Goal: Task Accomplishment & Management: Complete application form

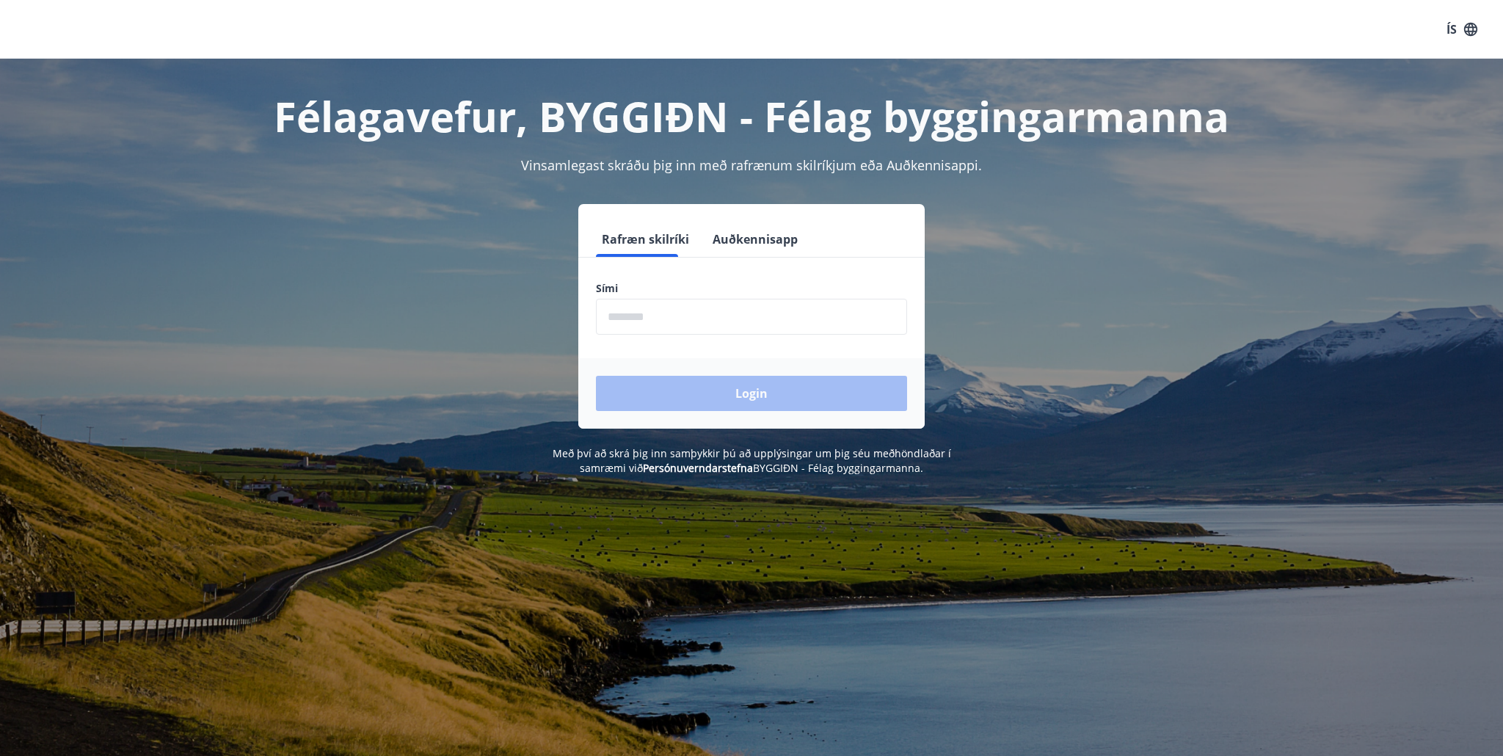
click at [641, 323] on input "phone" at bounding box center [751, 317] width 311 height 36
type input "********"
click at [756, 393] on button "Login" at bounding box center [751, 393] width 311 height 35
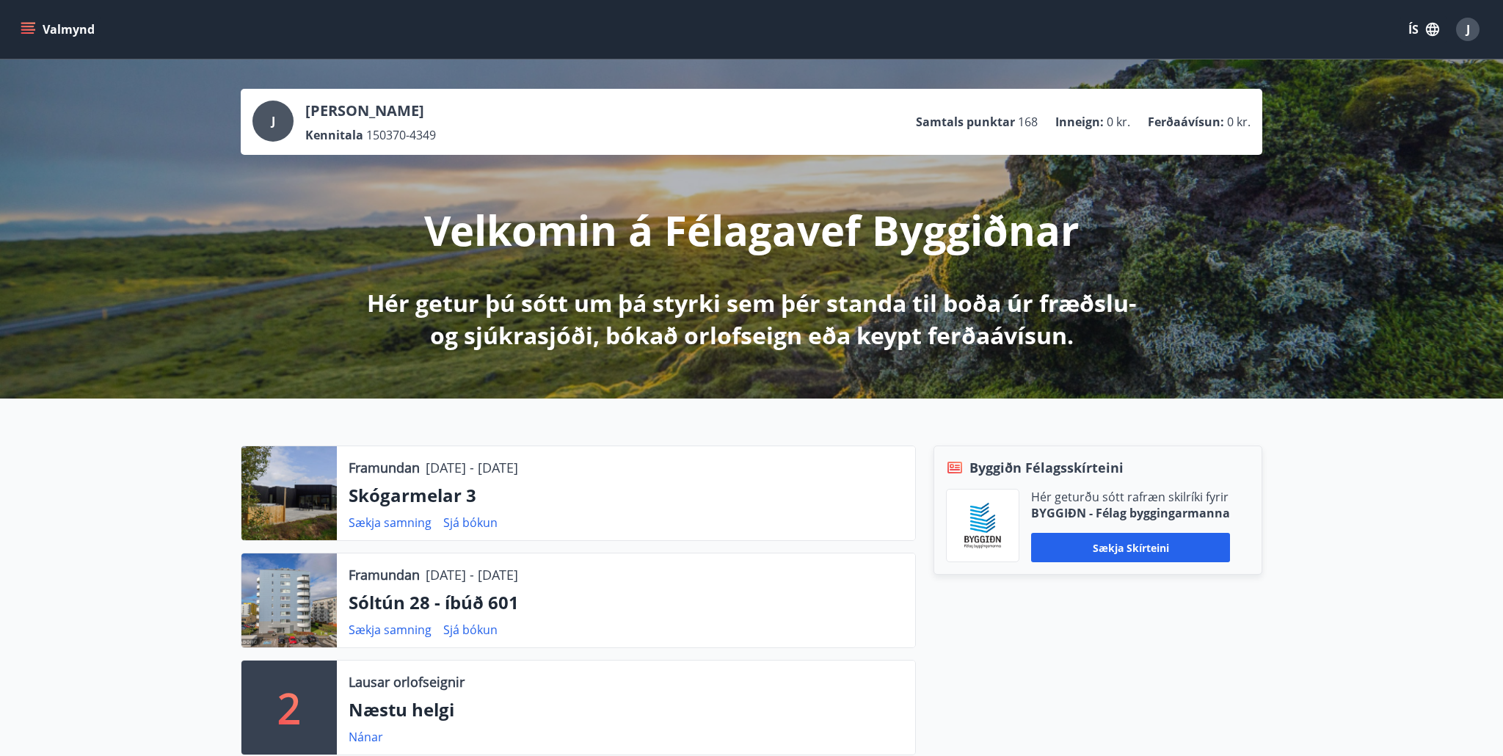
click at [42, 26] on button "Valmynd" at bounding box center [59, 29] width 83 height 26
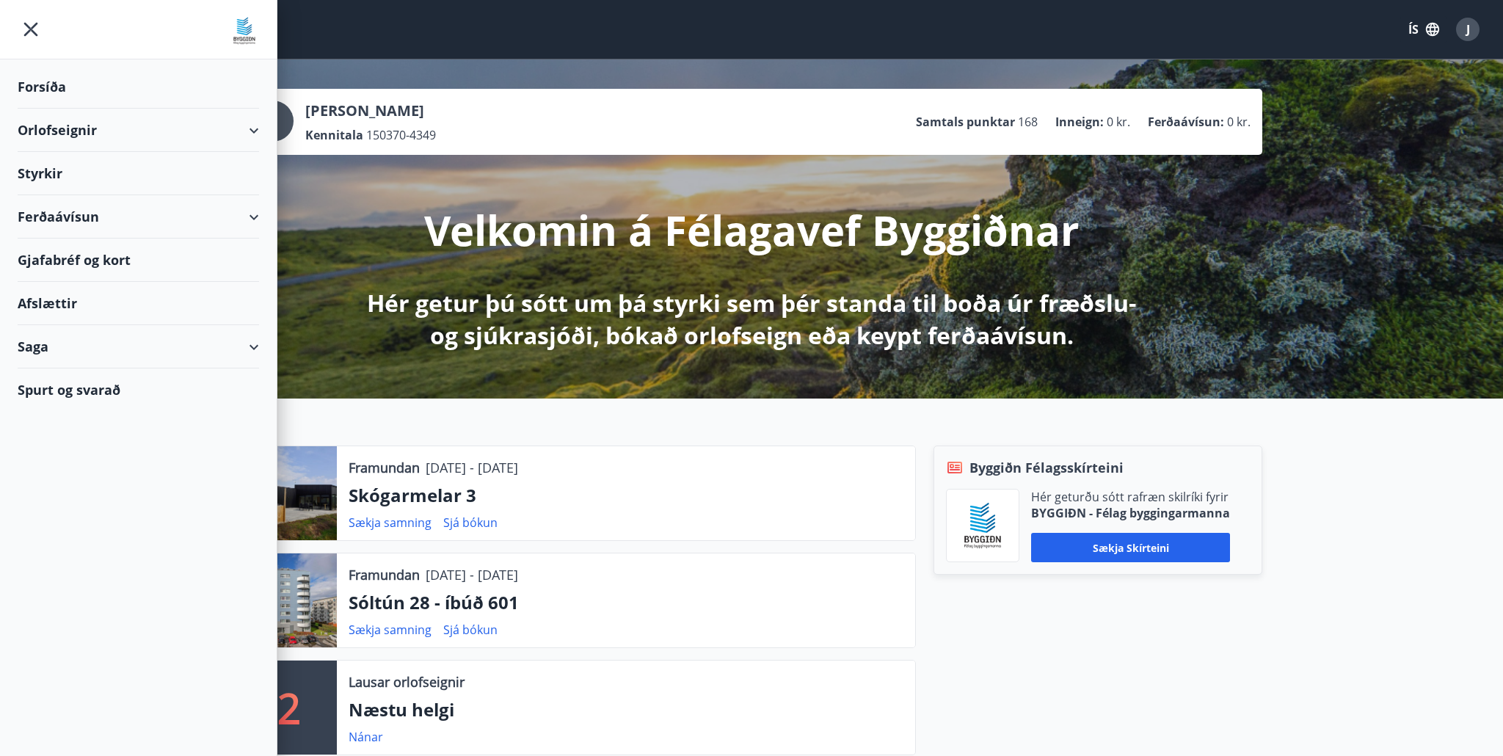
scroll to position [1, 0]
click at [48, 109] on div "Styrkir" at bounding box center [138, 86] width 241 height 43
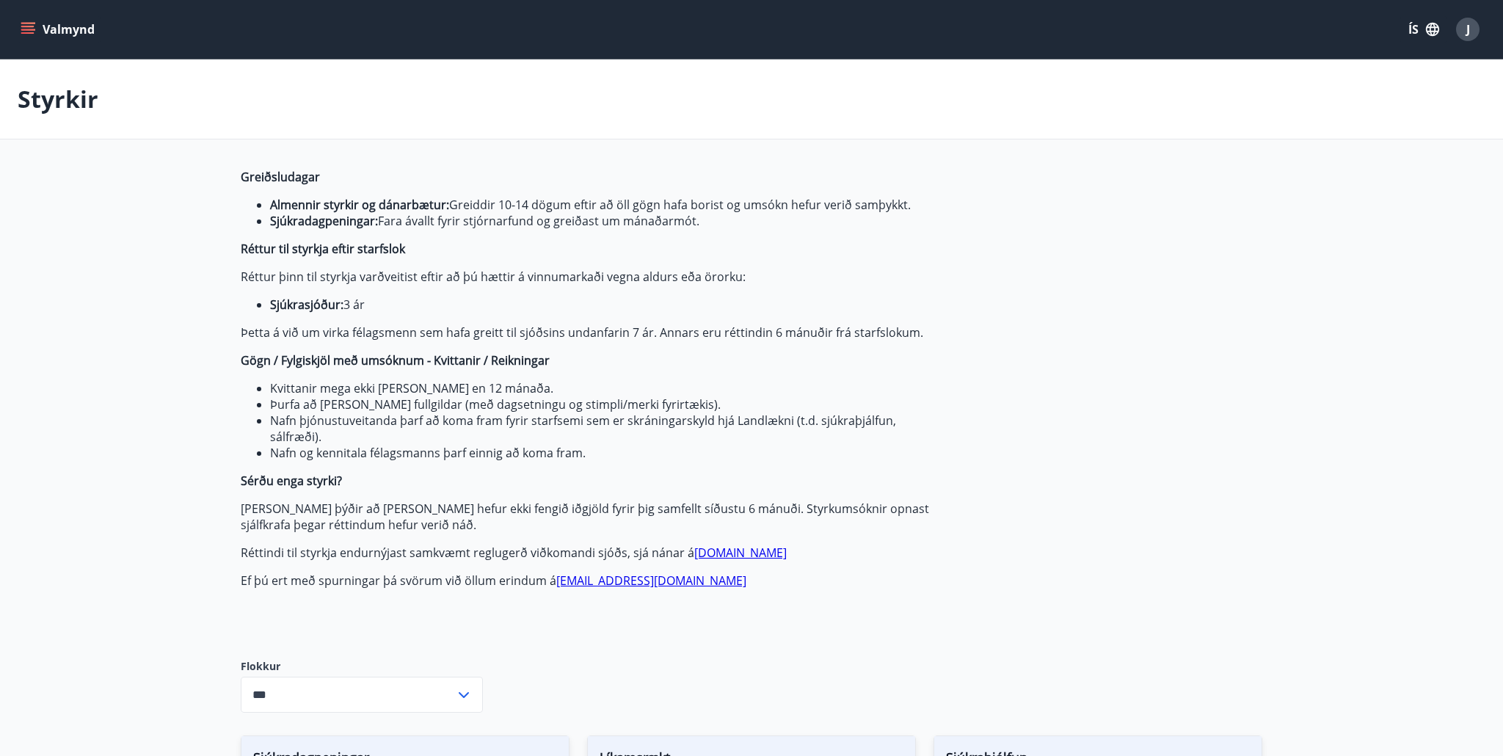
type input "***"
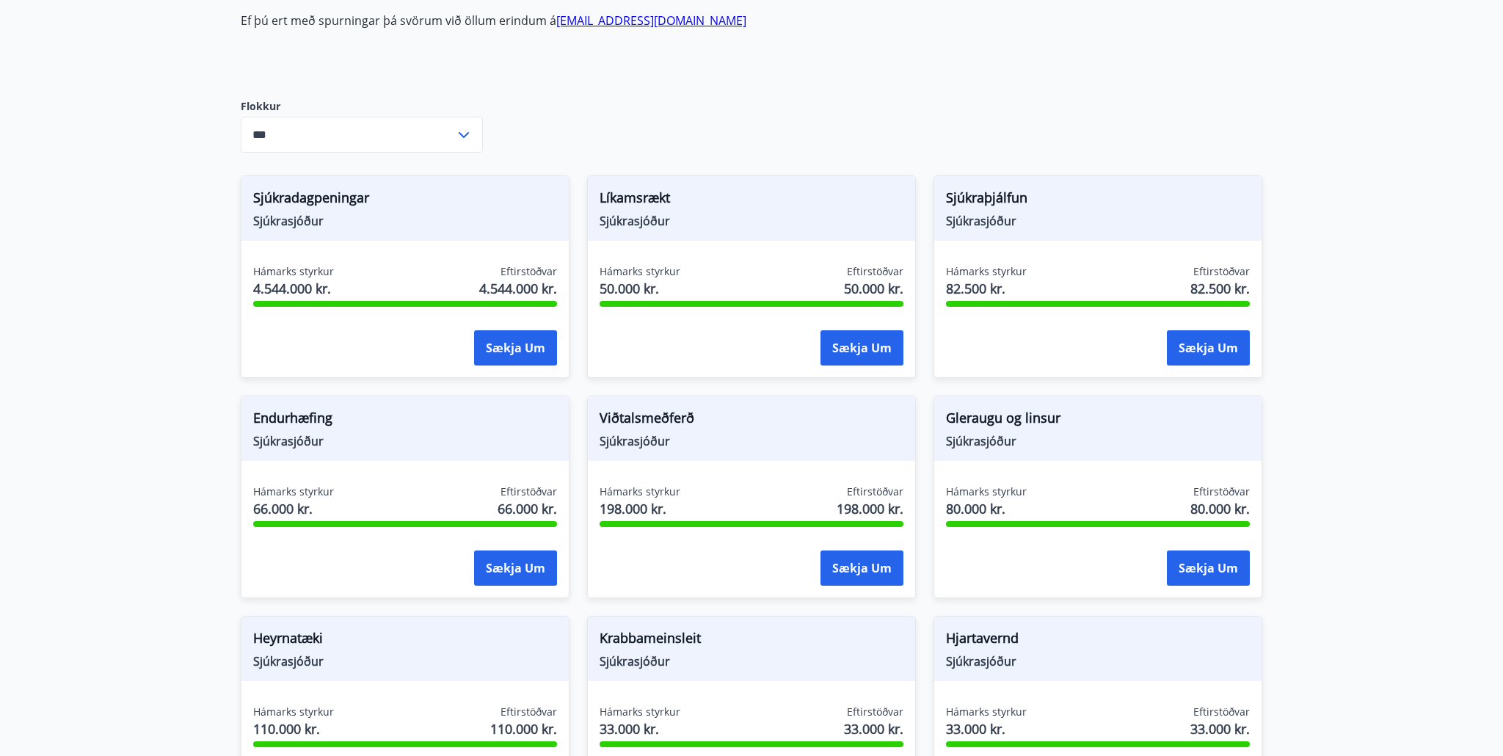
scroll to position [558, 0]
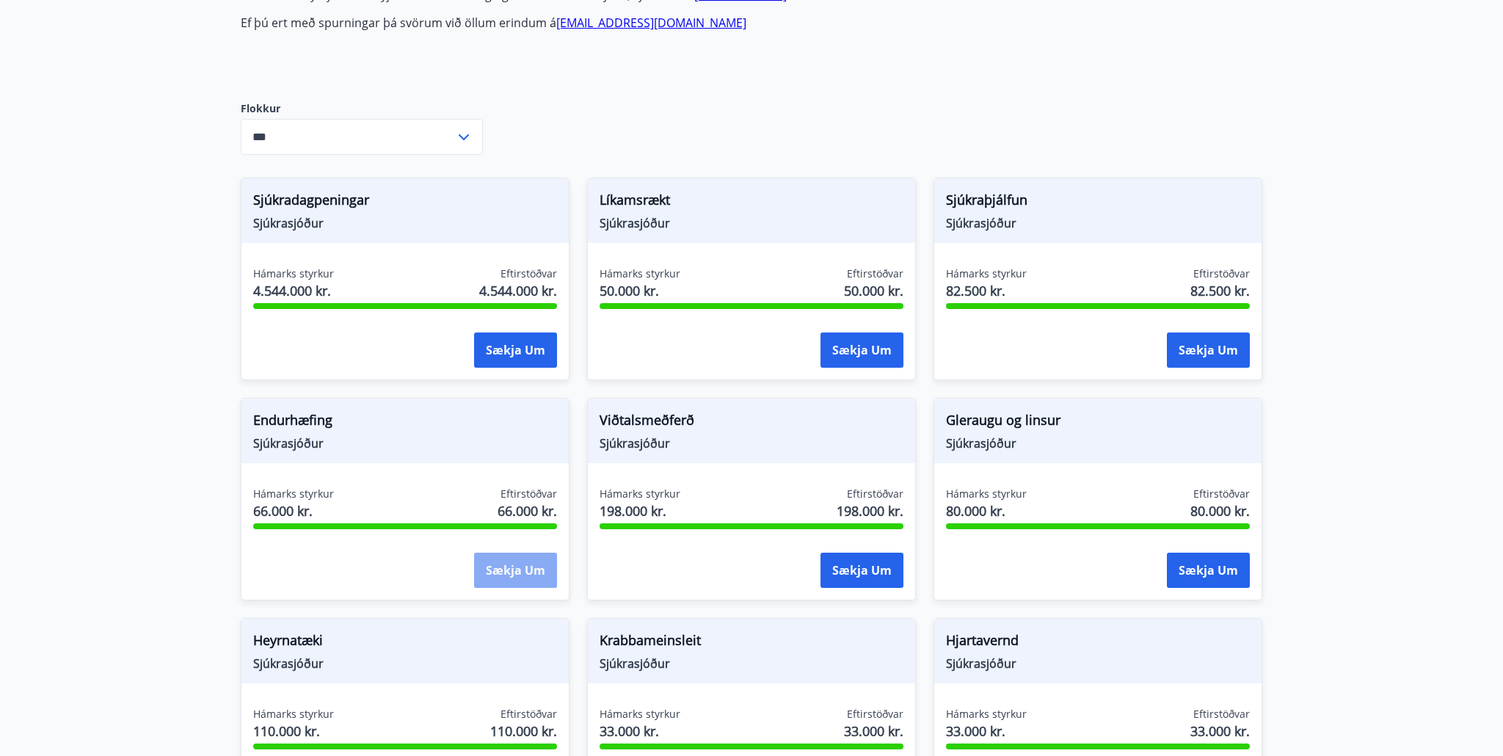
click at [519, 572] on button "Sækja um" at bounding box center [515, 569] width 83 height 35
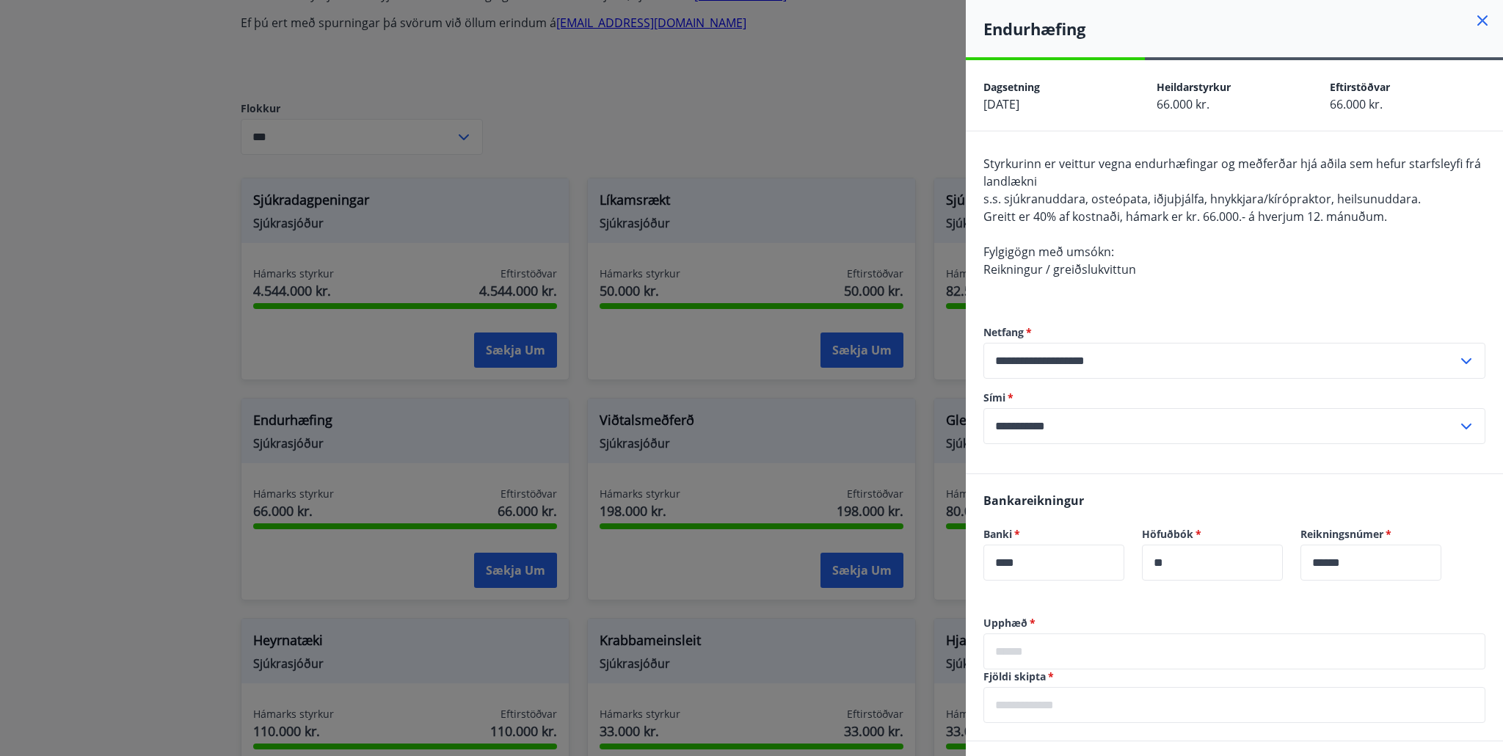
click at [1482, 18] on icon at bounding box center [1482, 21] width 18 height 18
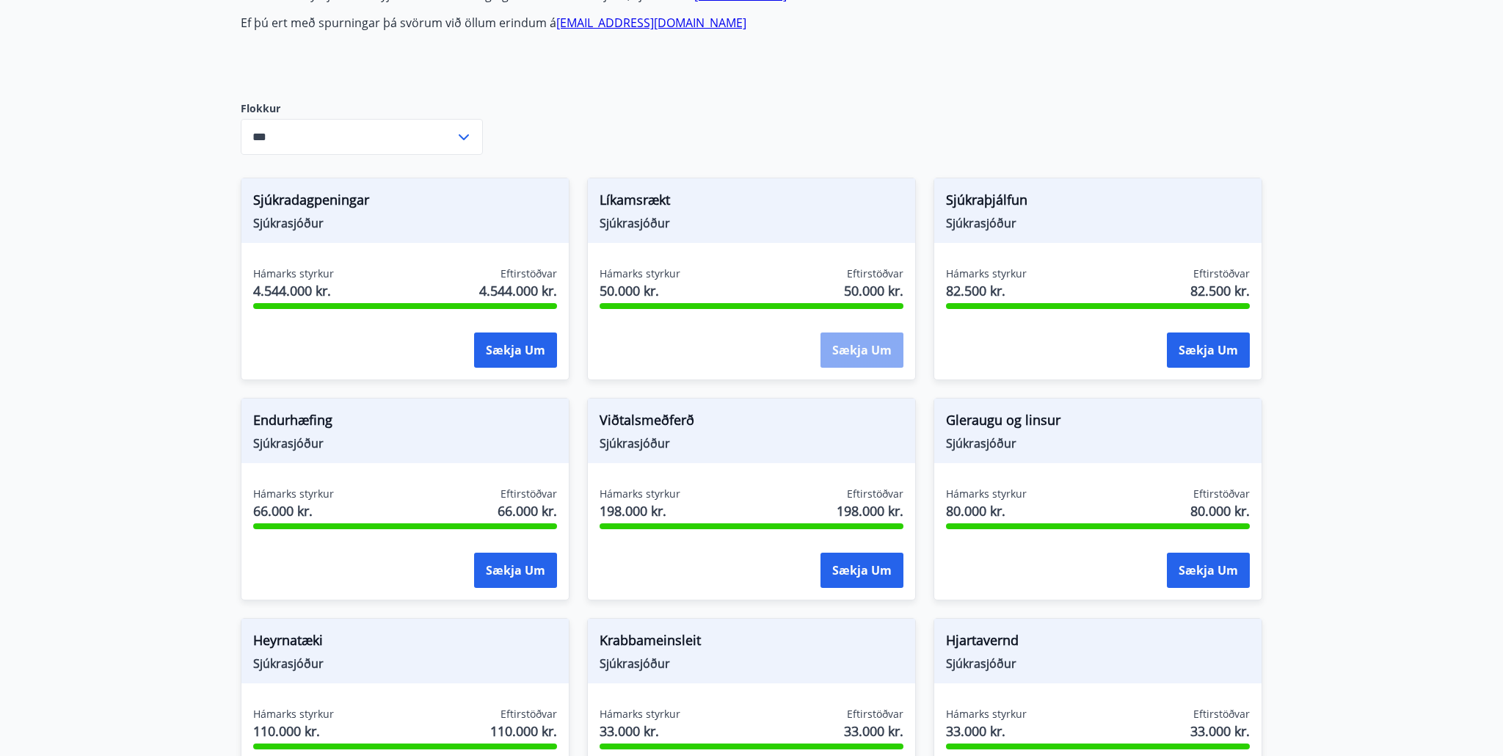
click at [873, 352] on button "Sækja um" at bounding box center [861, 349] width 83 height 35
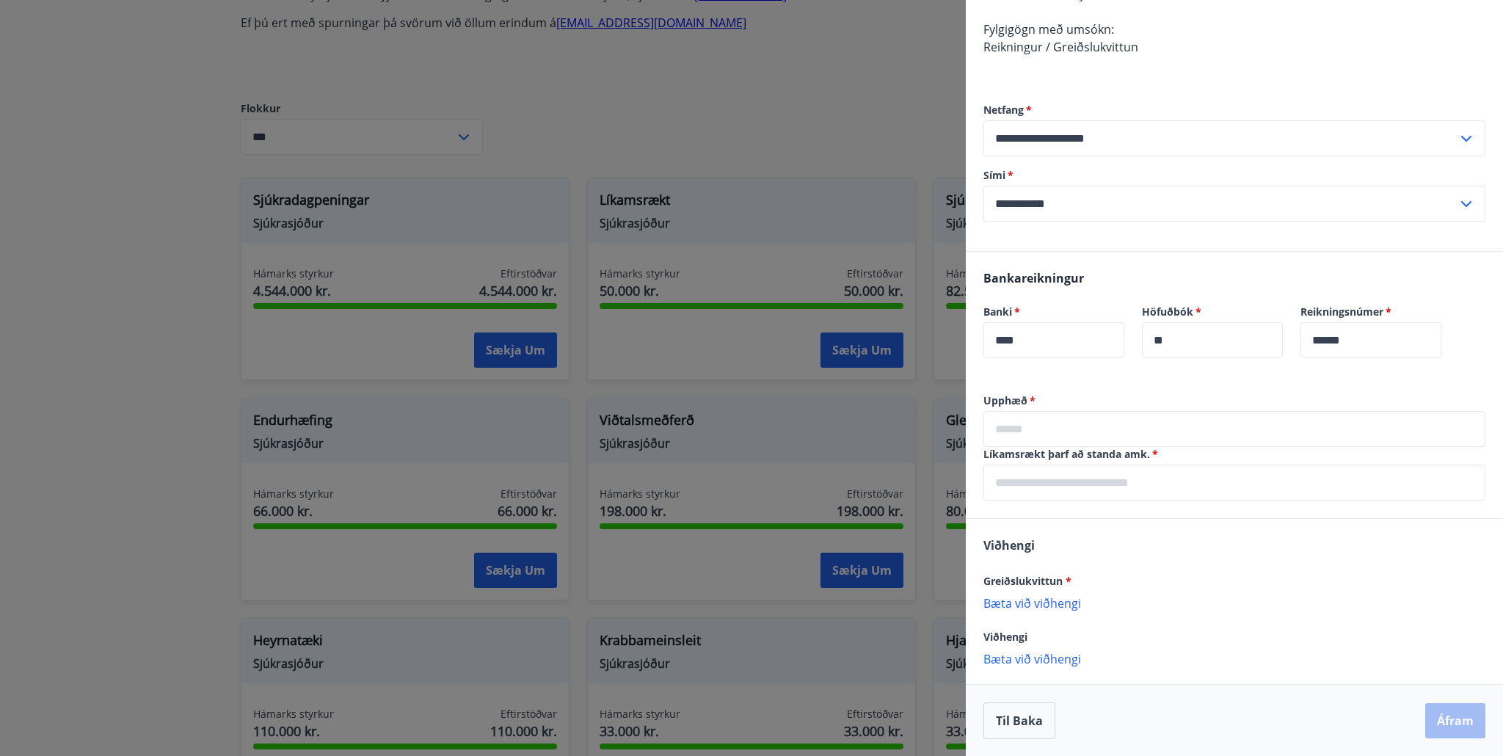
scroll to position [276, 0]
click at [1045, 433] on input "text" at bounding box center [1234, 428] width 502 height 36
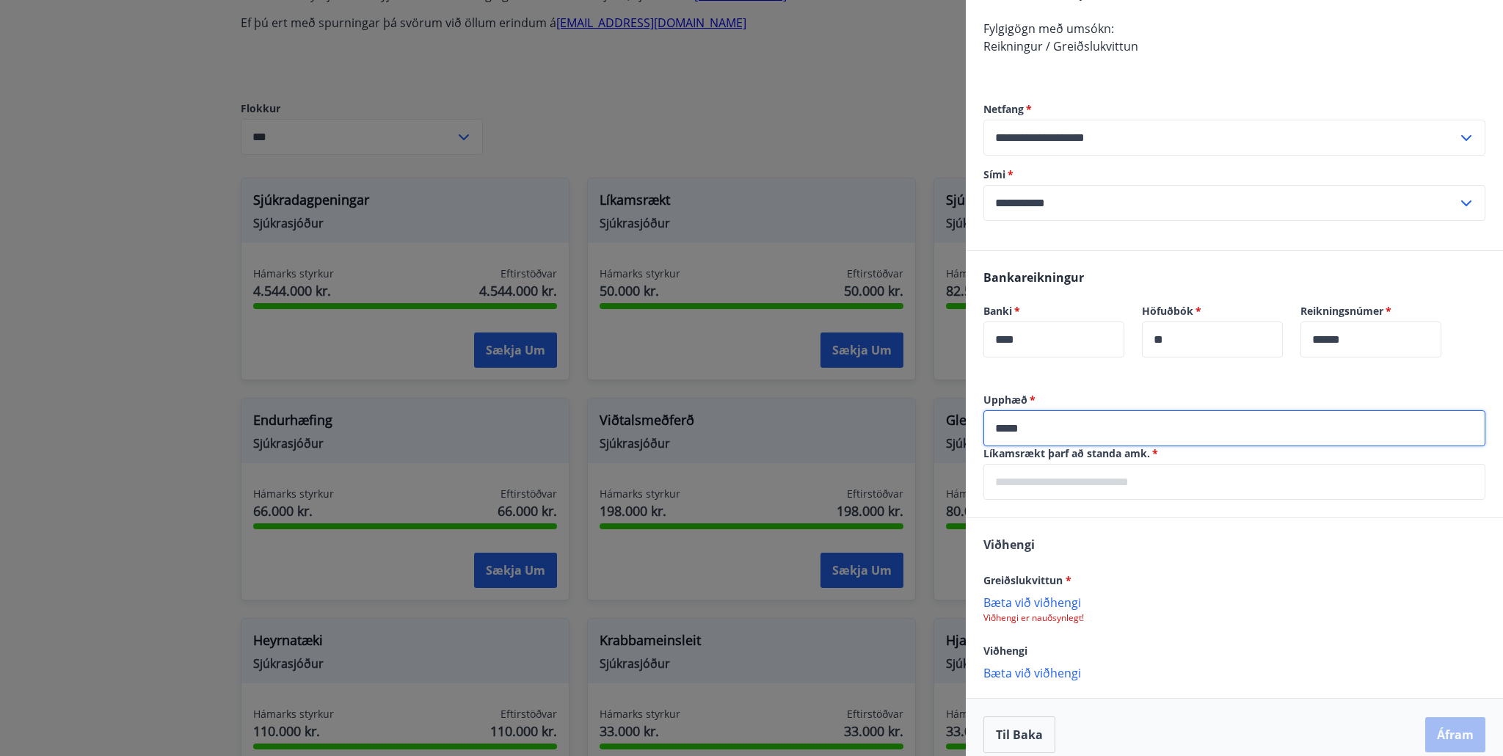
type input "*****"
click at [1048, 494] on input "text" at bounding box center [1234, 482] width 502 height 36
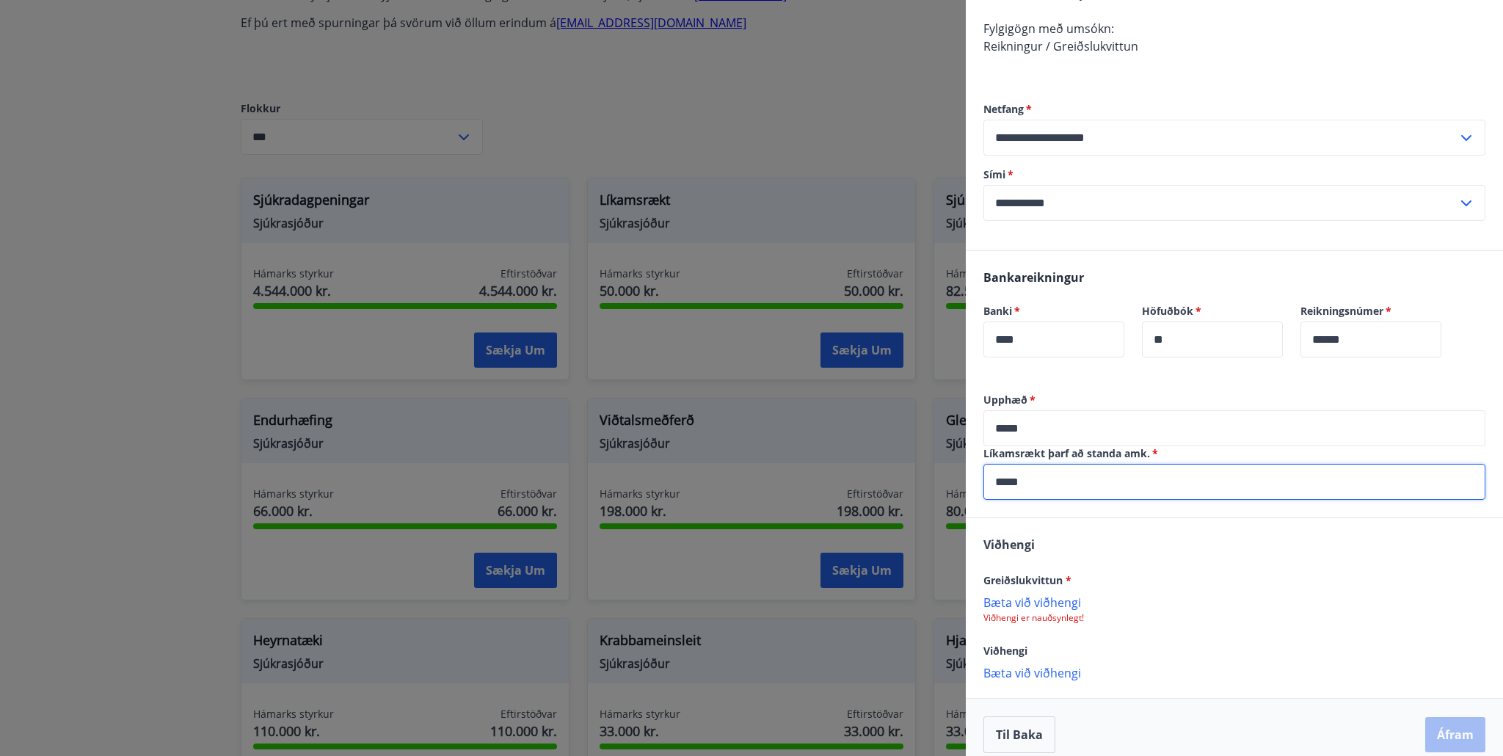
scroll to position [291, 0]
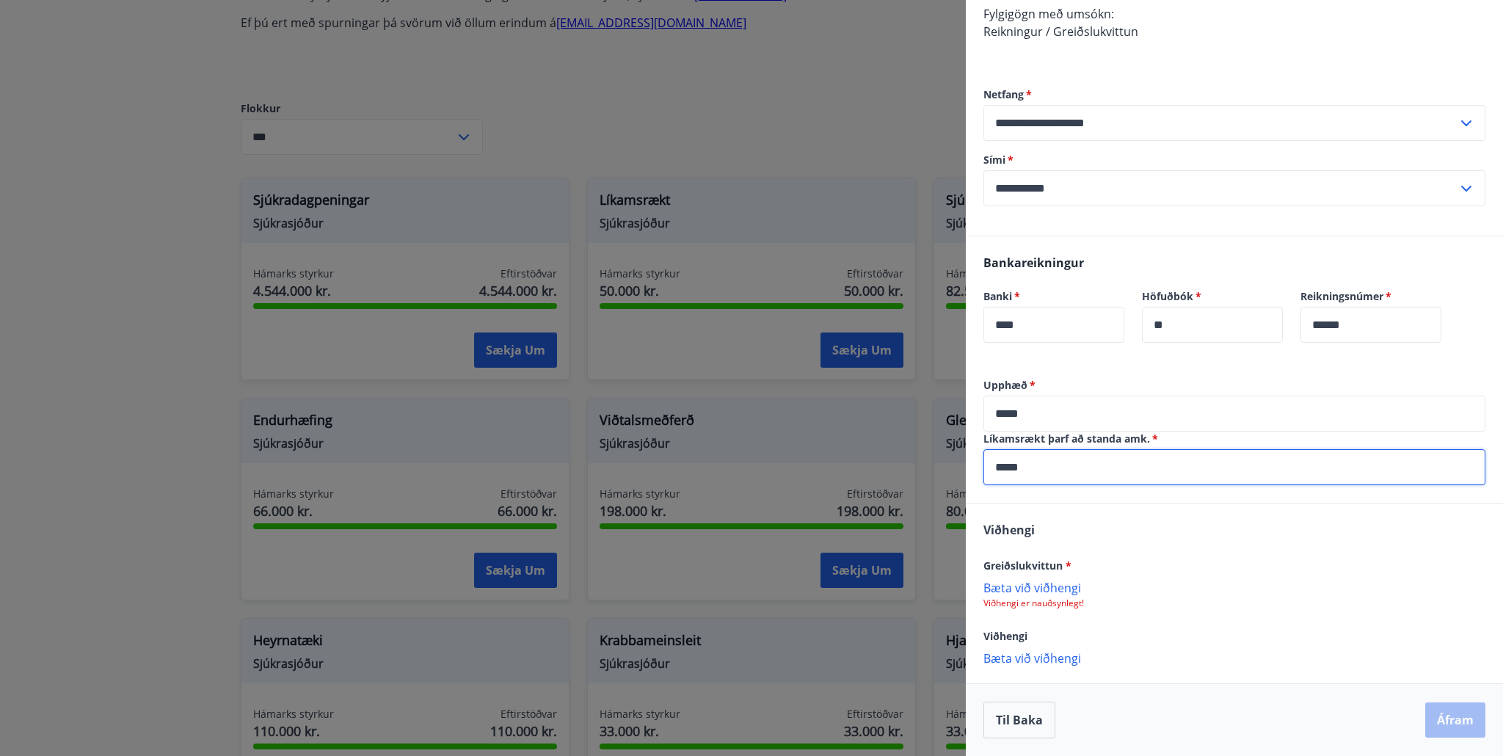
type input "*****"
click at [1034, 592] on p "Bæta við viðhengi" at bounding box center [1234, 587] width 502 height 15
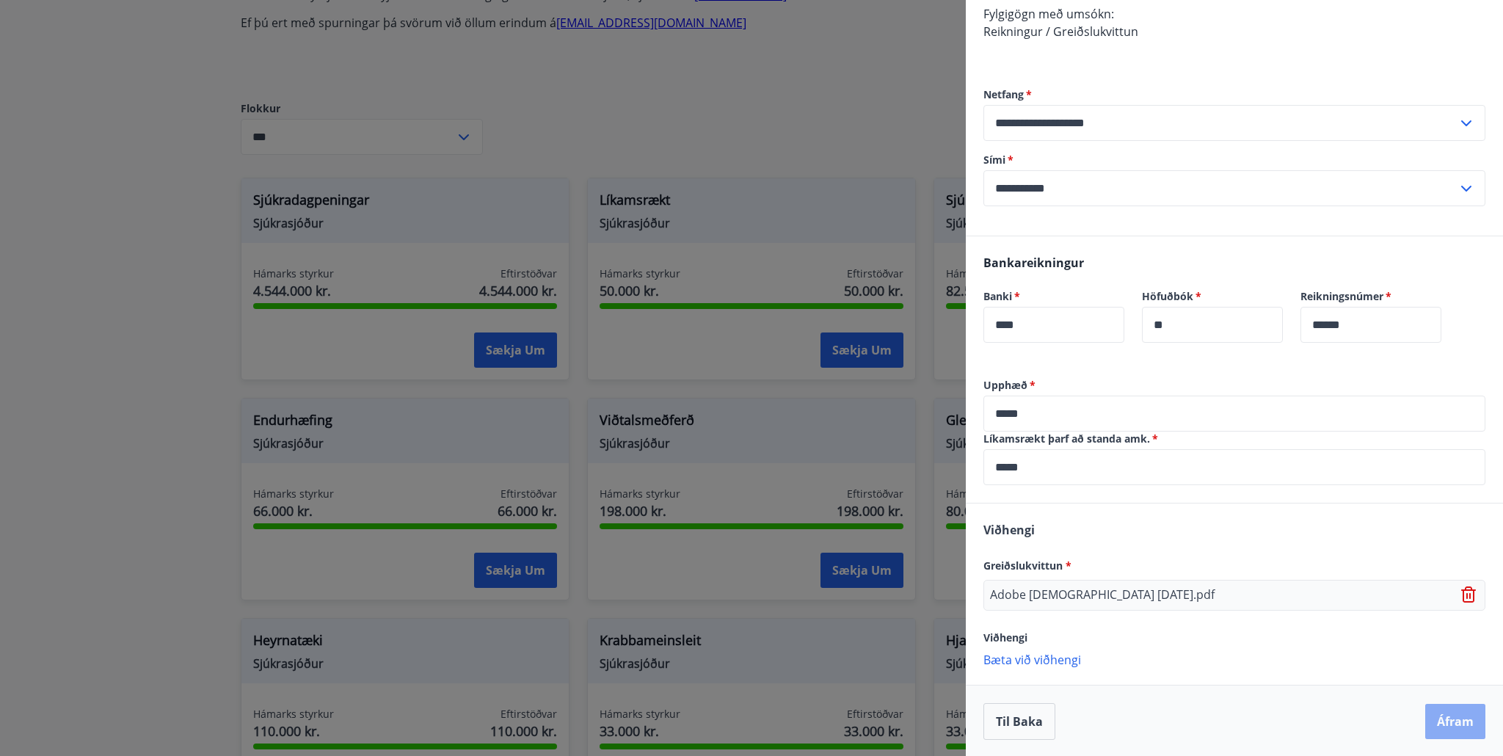
click at [1455, 723] on button "Áfram" at bounding box center [1455, 721] width 60 height 35
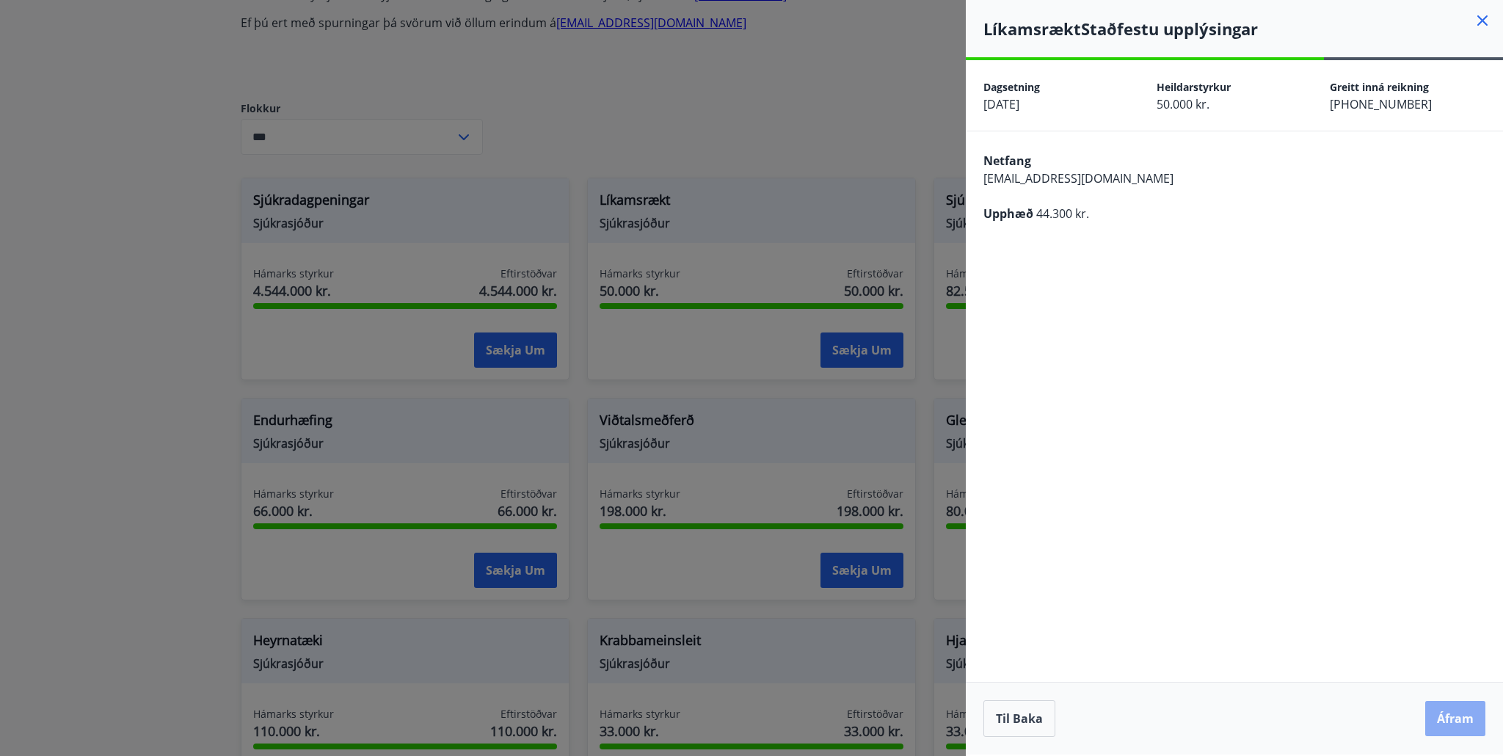
click at [1456, 716] on button "Áfram" at bounding box center [1455, 718] width 60 height 35
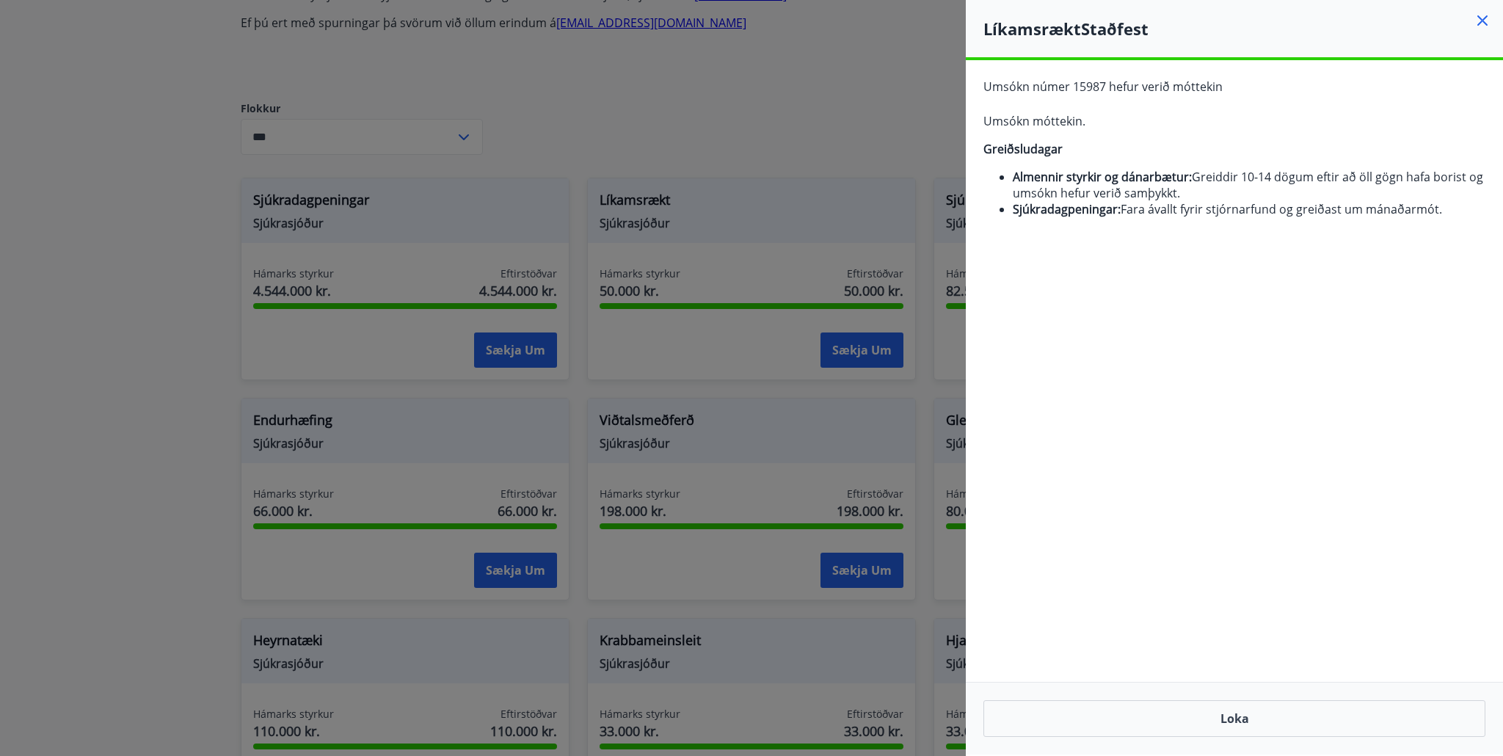
click at [1485, 23] on icon at bounding box center [1482, 21] width 18 height 18
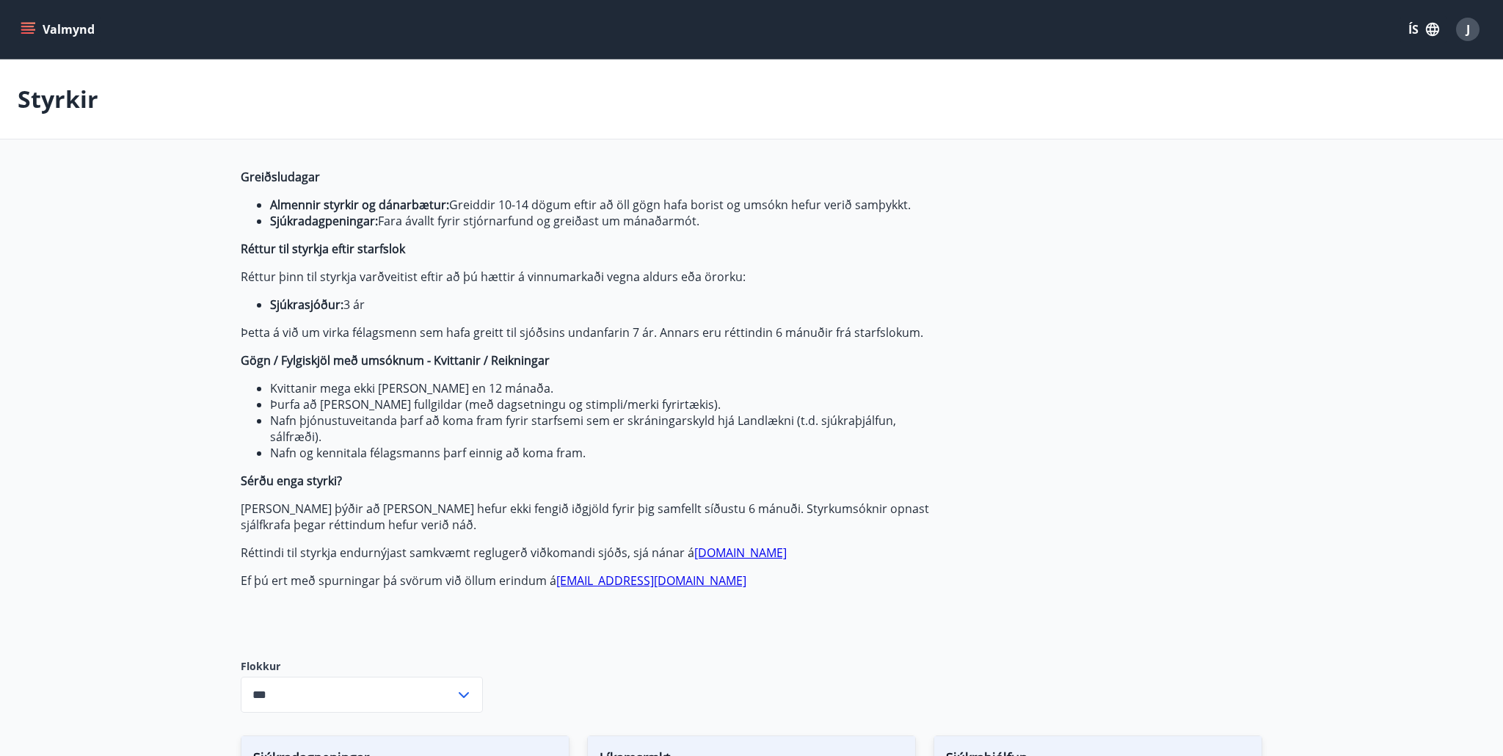
click at [29, 36] on button "Valmynd" at bounding box center [59, 29] width 83 height 26
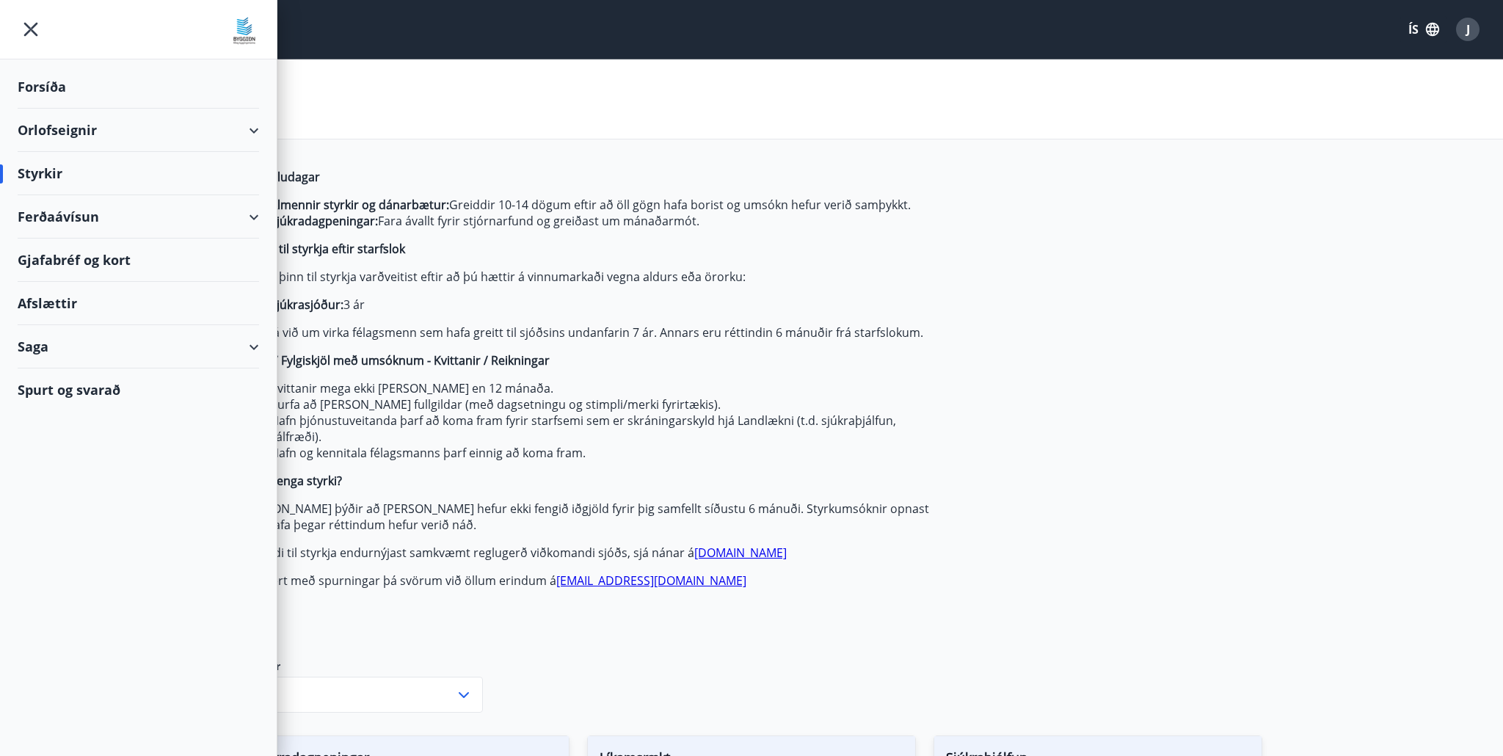
click at [58, 84] on div "Forsíða" at bounding box center [138, 86] width 241 height 43
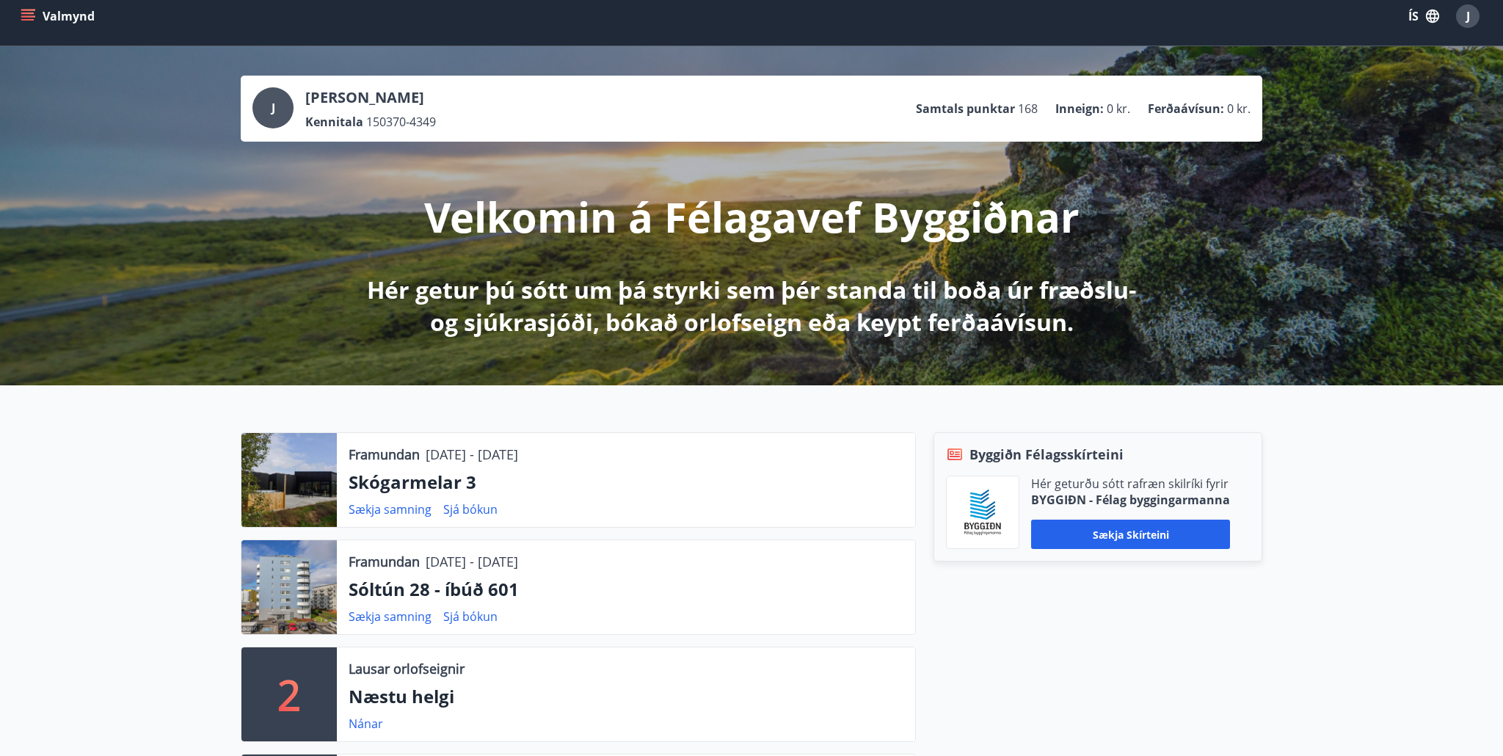
scroll to position [11, 0]
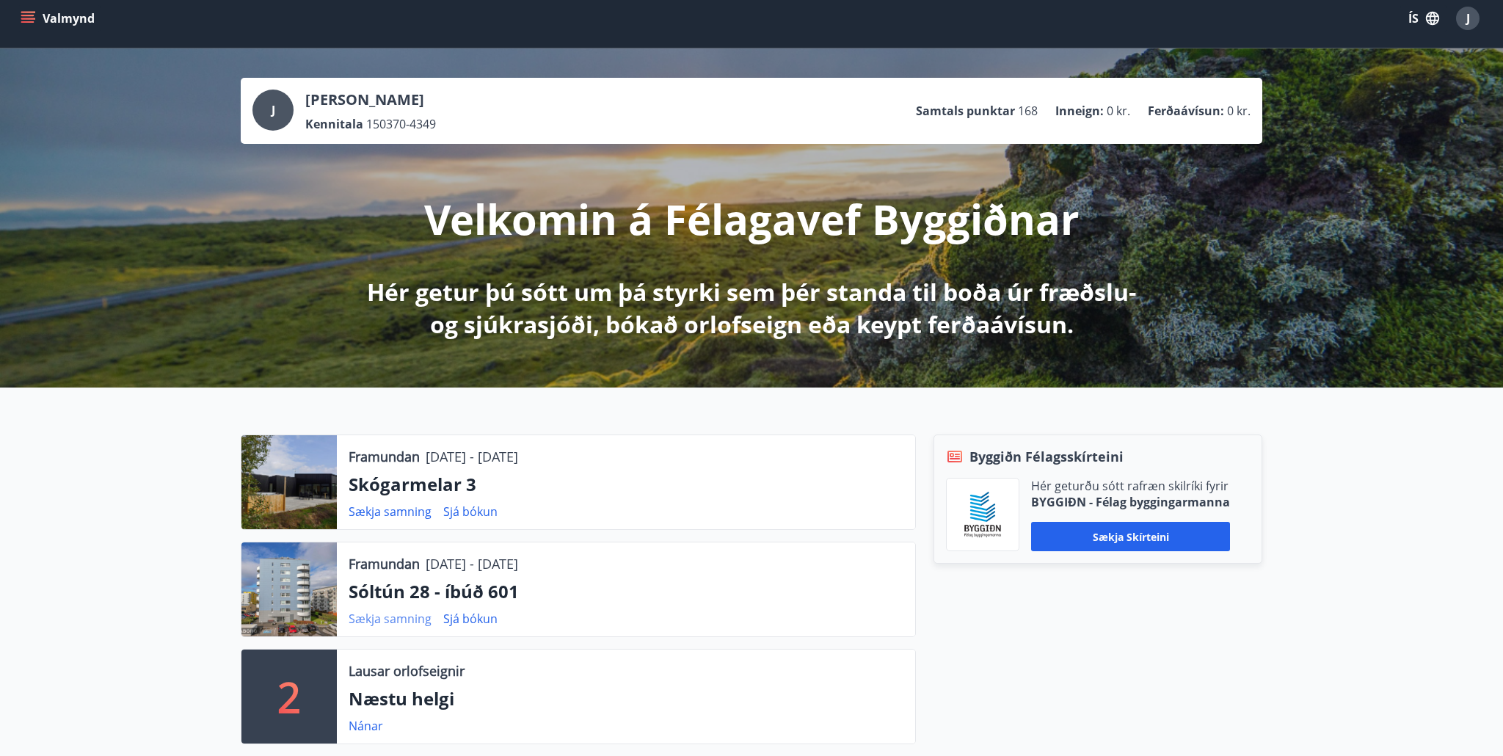
click at [408, 618] on link "Sækja samning" at bounding box center [389, 618] width 83 height 16
click at [1472, 21] on div "J" at bounding box center [1467, 18] width 23 height 23
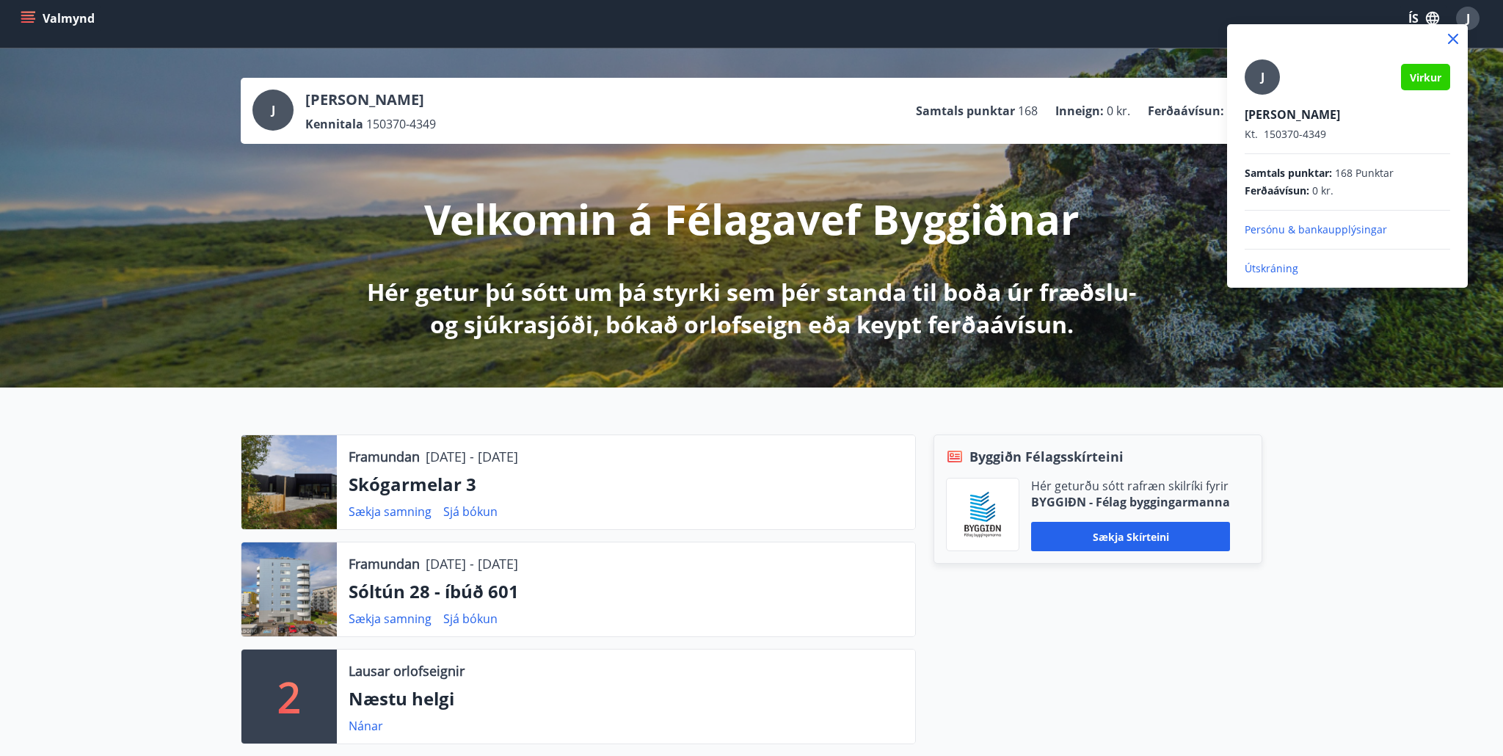
click at [1291, 276] on div "[PERSON_NAME] [PERSON_NAME] Kt. 150370-4349 Samtals punktar : 168 Punktar Ferða…" at bounding box center [1347, 155] width 241 height 263
click at [1271, 271] on p "Útskráning" at bounding box center [1346, 268] width 205 height 15
